Goal: Navigation & Orientation: Find specific page/section

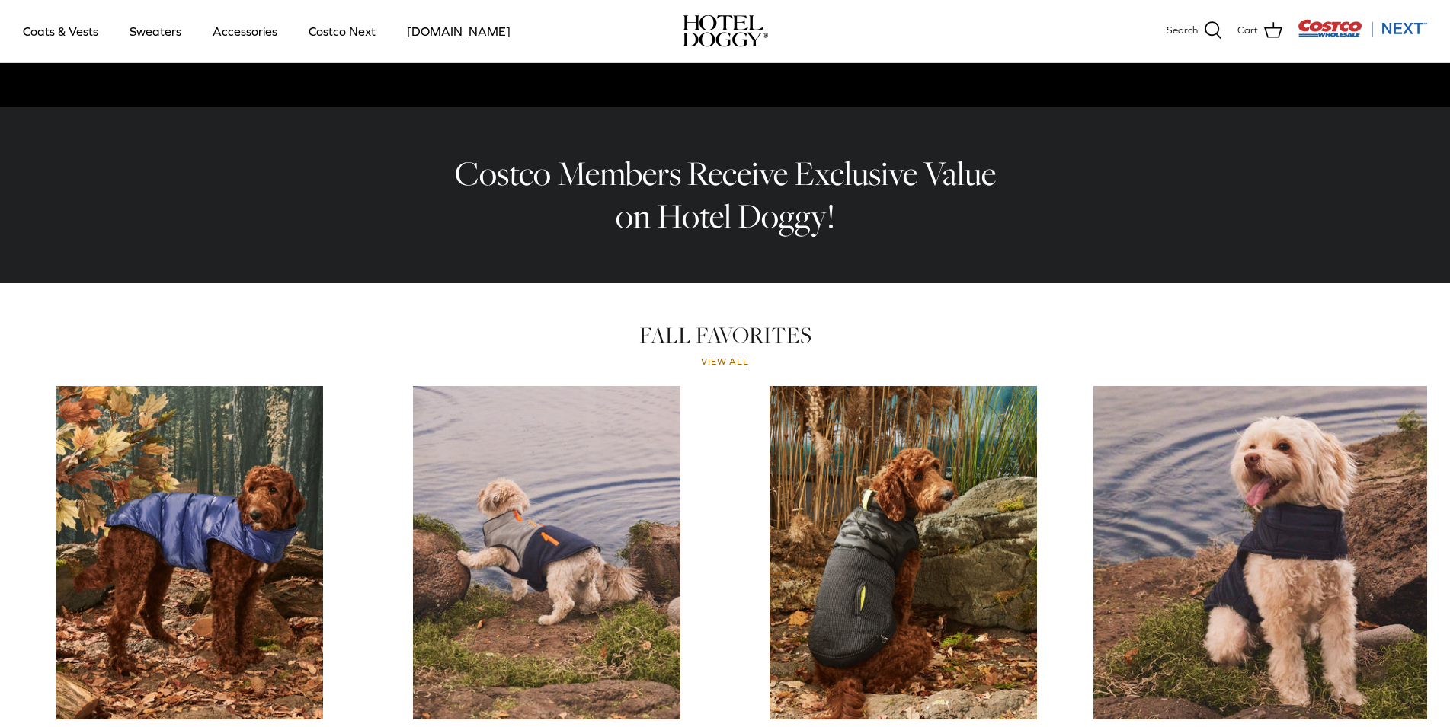
scroll to position [441, 0]
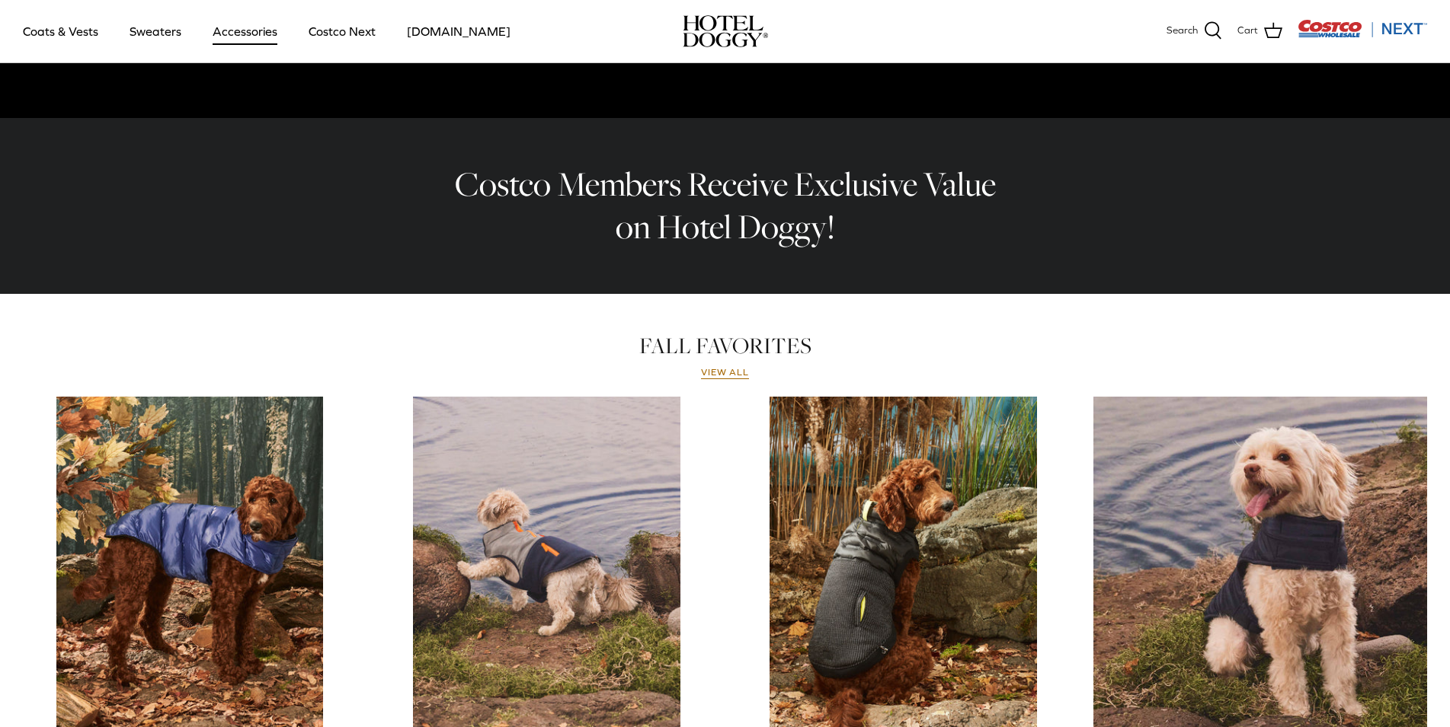
click at [237, 31] on link "Accessories" at bounding box center [245, 31] width 92 height 52
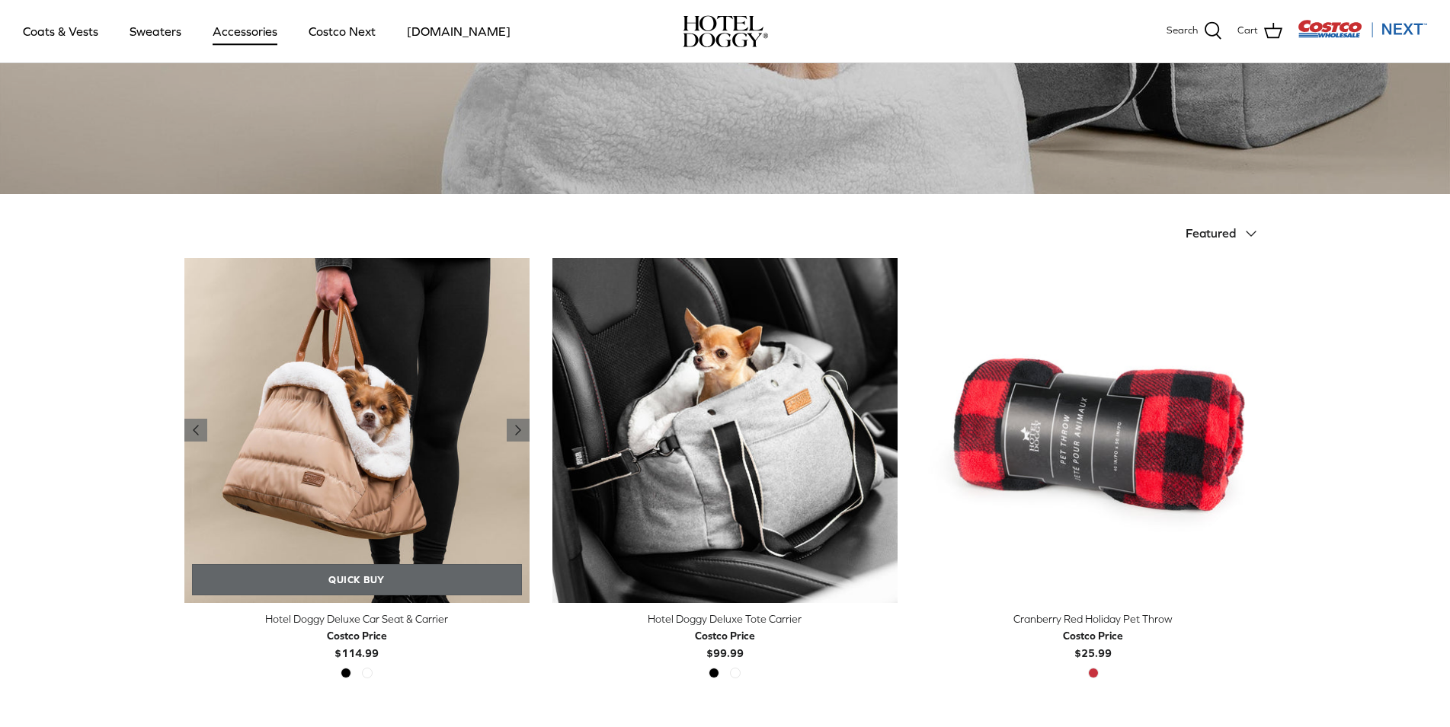
scroll to position [233, 0]
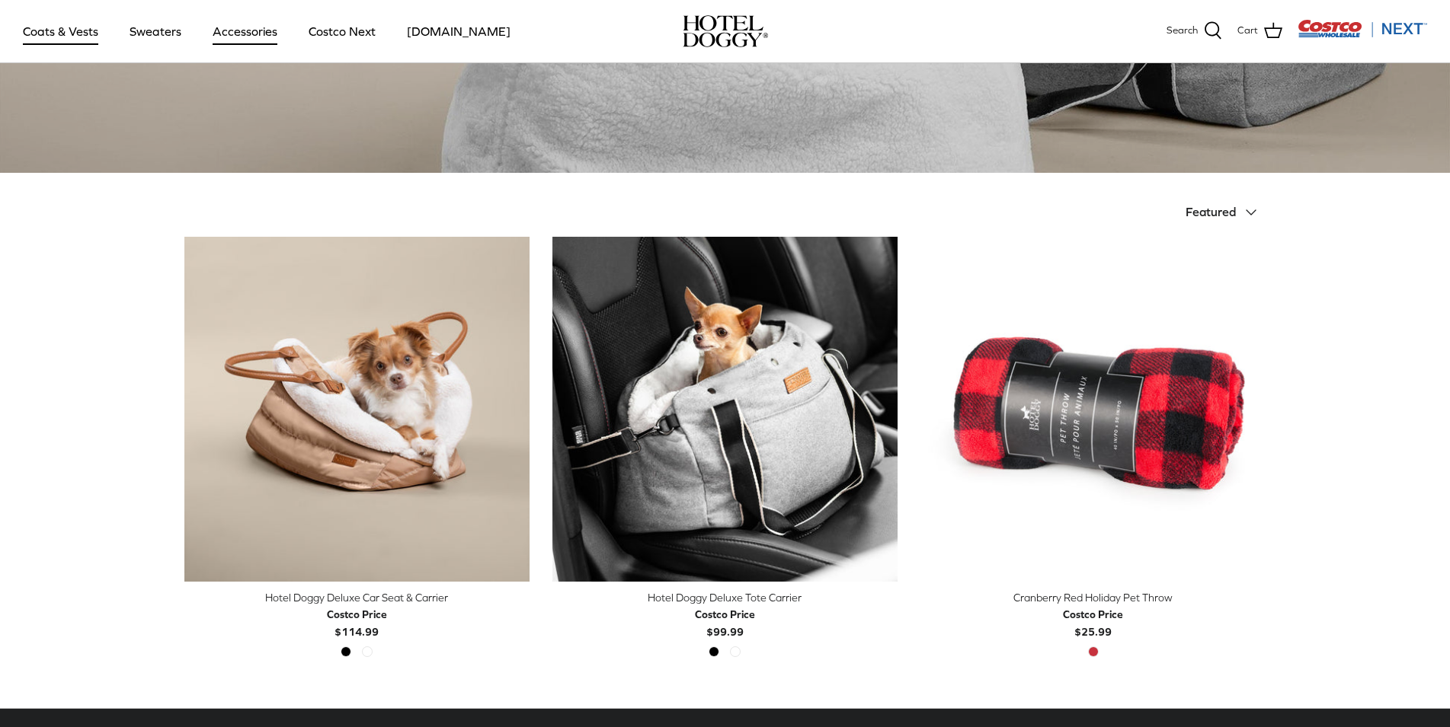
click at [65, 29] on link "Coats & Vests" at bounding box center [60, 31] width 103 height 52
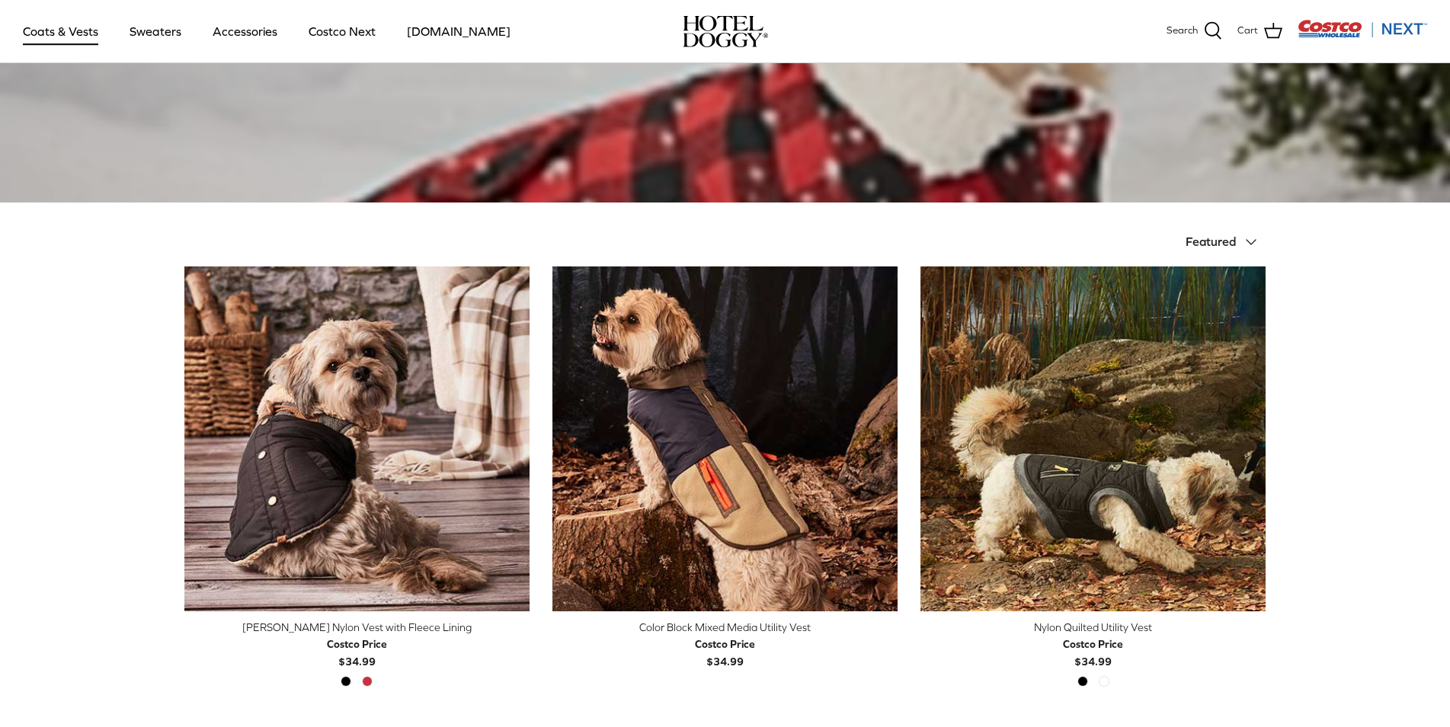
scroll to position [233, 0]
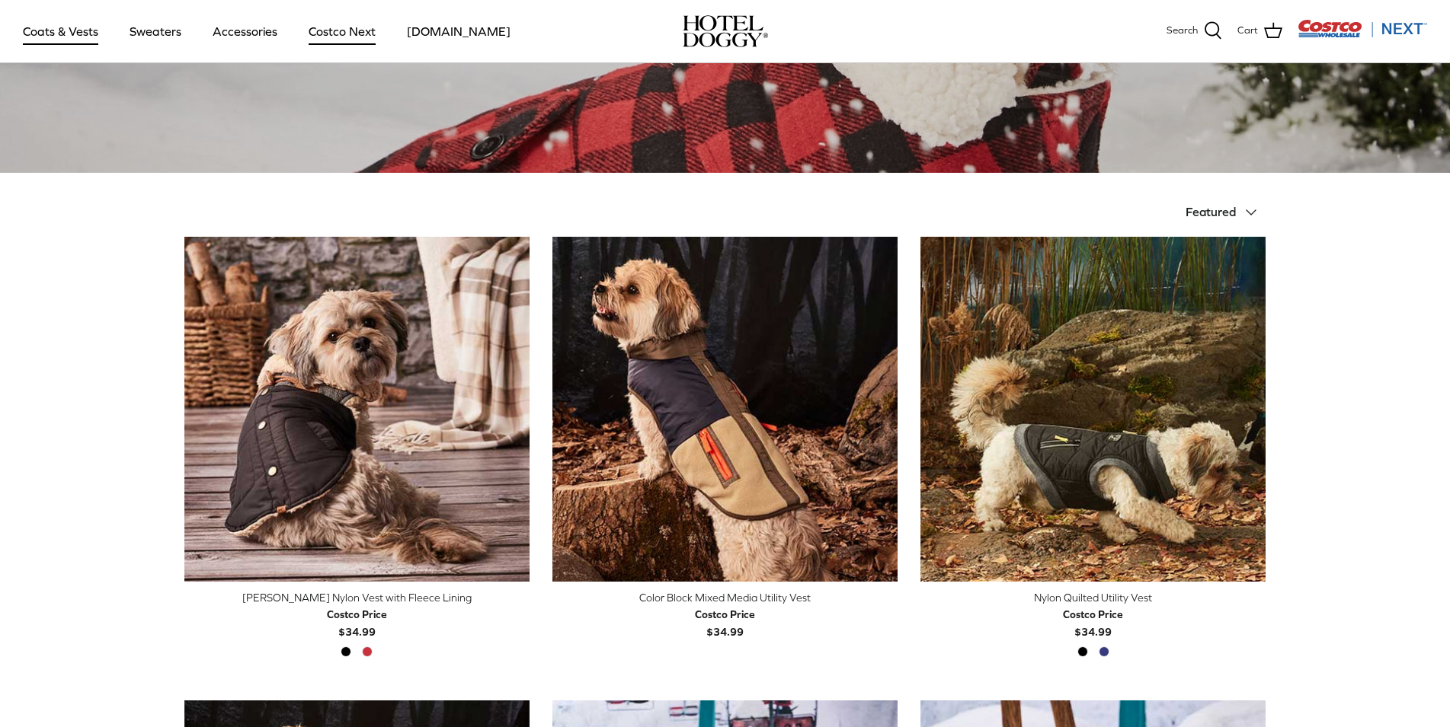
click at [321, 41] on link "Costco Next" at bounding box center [342, 31] width 94 height 52
